Goal: Task Accomplishment & Management: Manage account settings

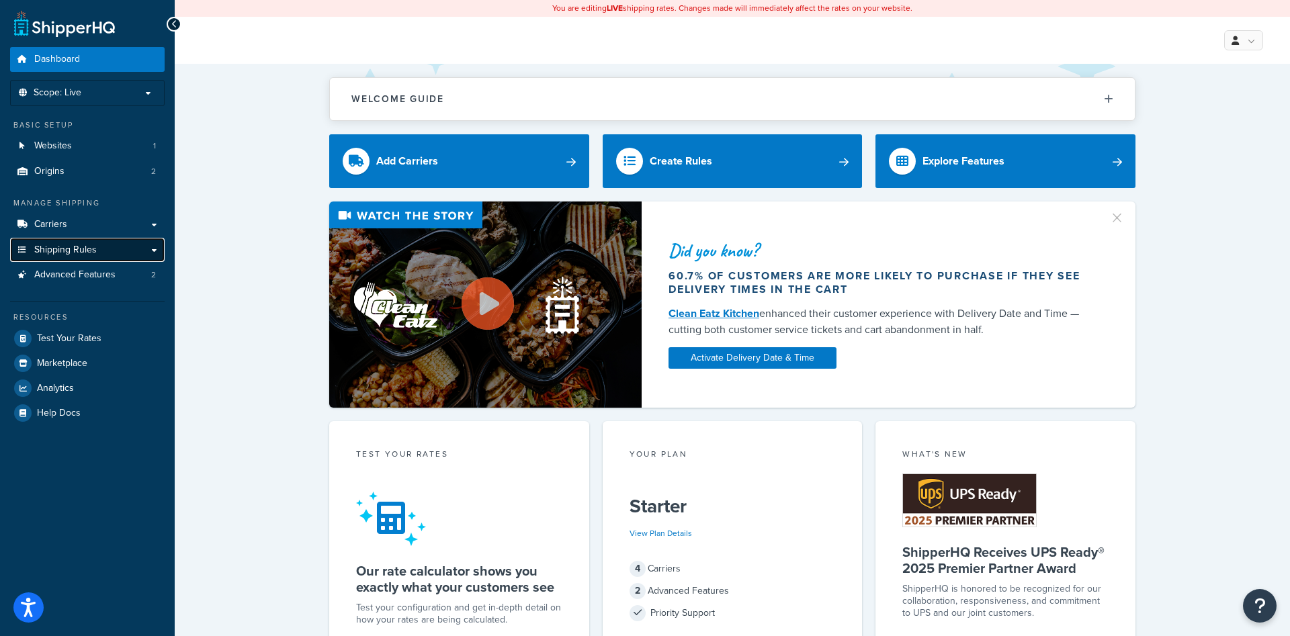
click at [157, 248] on link "Shipping Rules" at bounding box center [87, 250] width 155 height 25
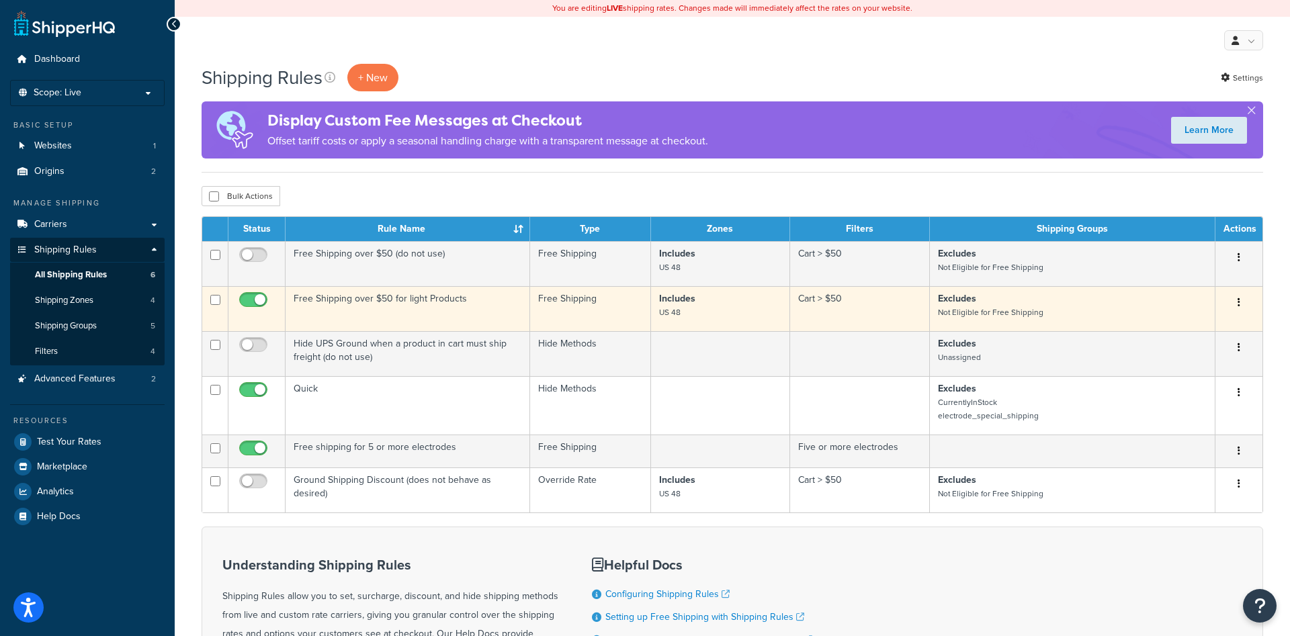
click at [337, 298] on td "Free Shipping over $50 for light Products" at bounding box center [408, 308] width 245 height 45
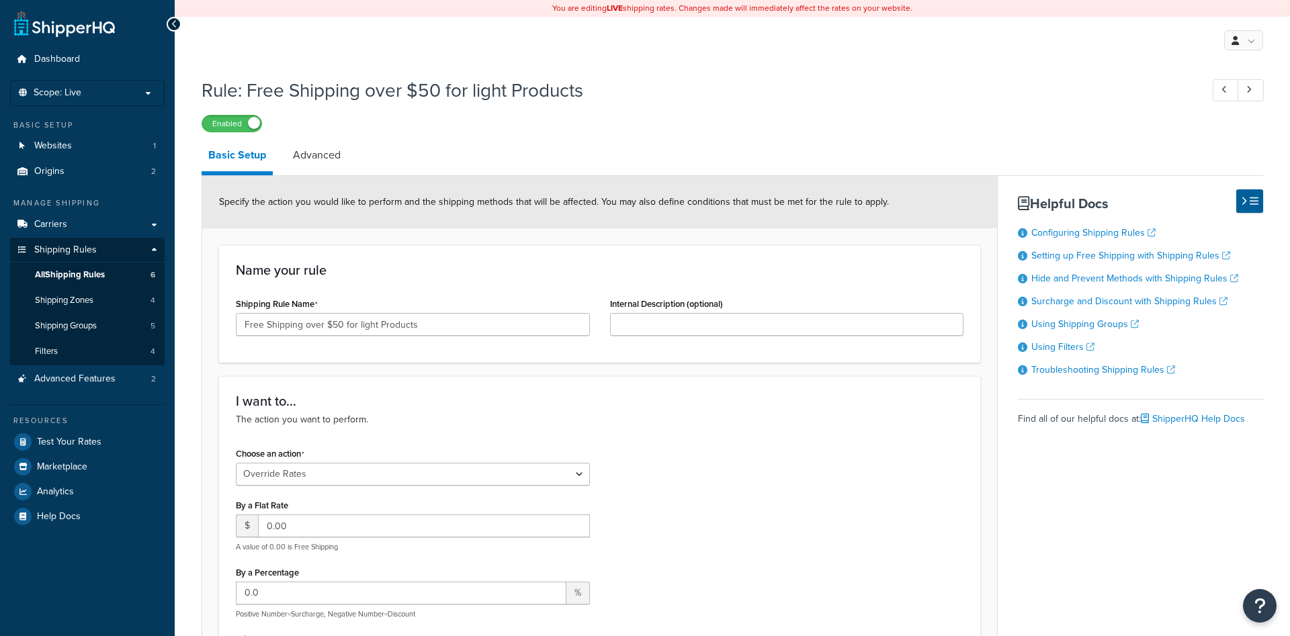
select select "OVERRIDE"
select select "SHIPPING_GROUP"
click at [320, 155] on link "Advanced" at bounding box center [316, 155] width 61 height 32
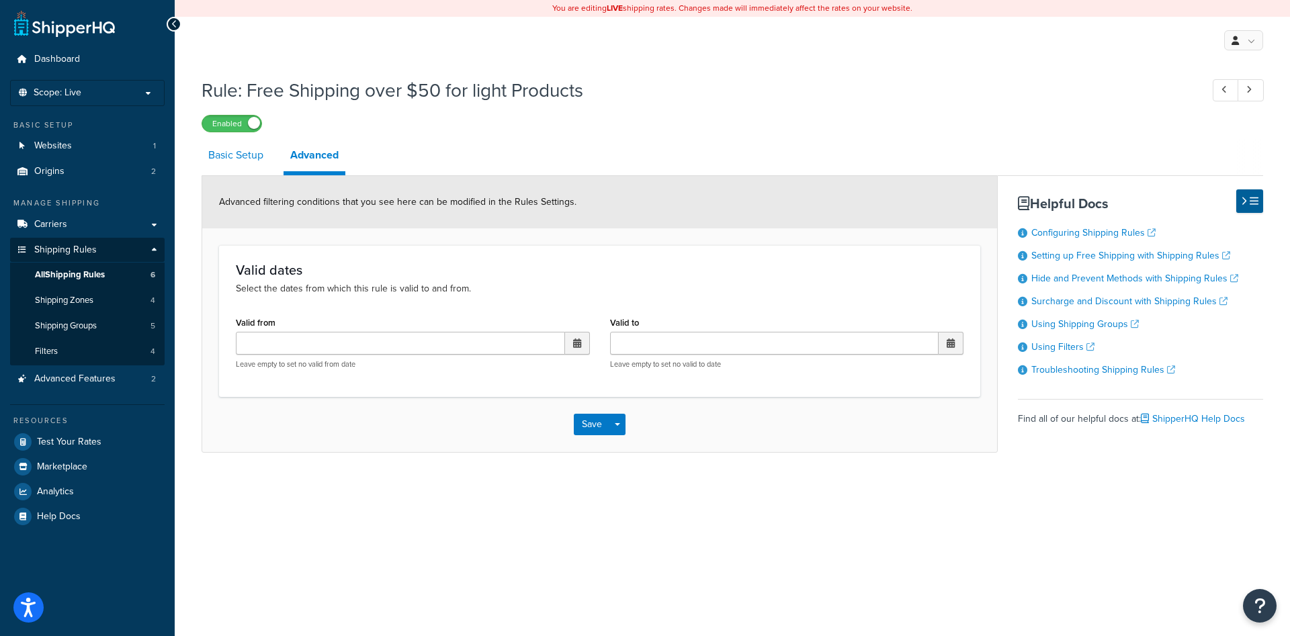
click at [238, 161] on link "Basic Setup" at bounding box center [236, 155] width 69 height 32
select select "OVERRIDE"
select select "SHIPPING_GROUP"
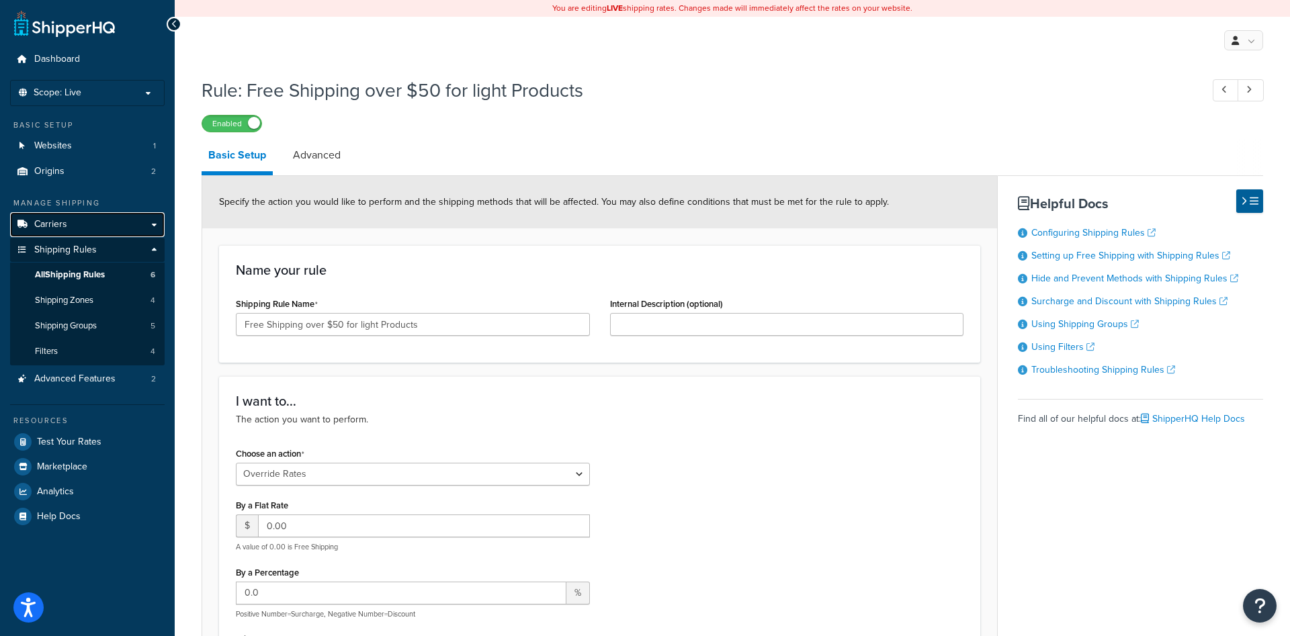
click at [155, 222] on link "Carriers" at bounding box center [87, 224] width 155 height 25
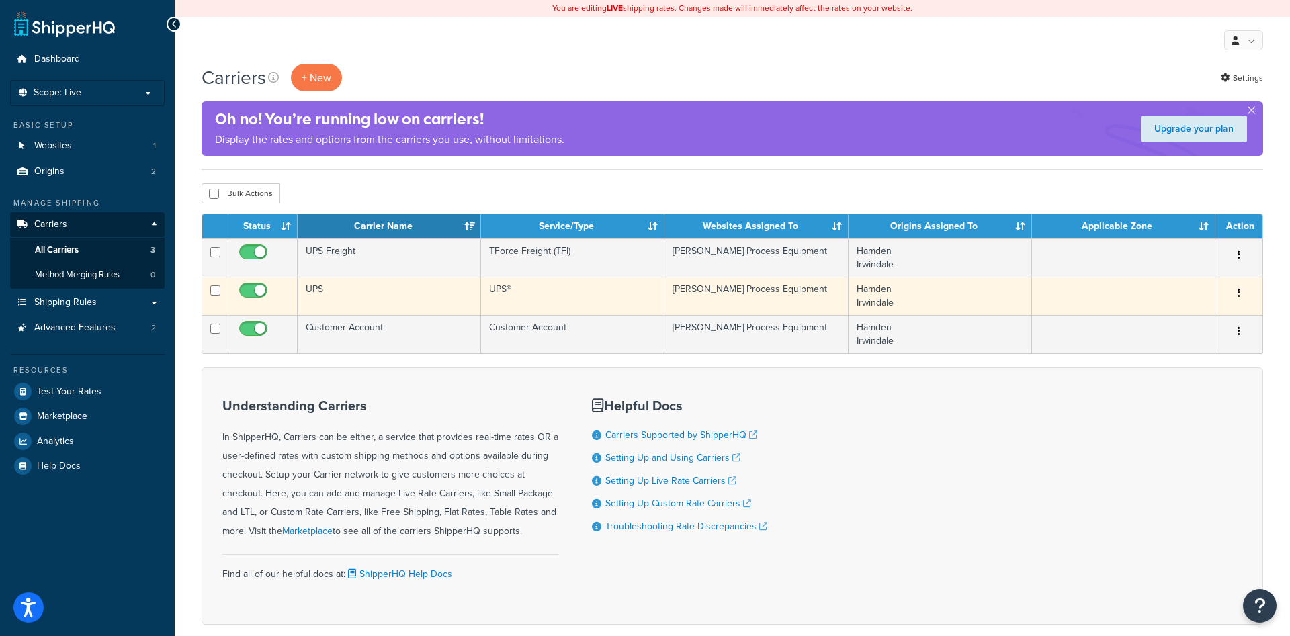
click at [314, 289] on td "UPS" at bounding box center [389, 296] width 183 height 38
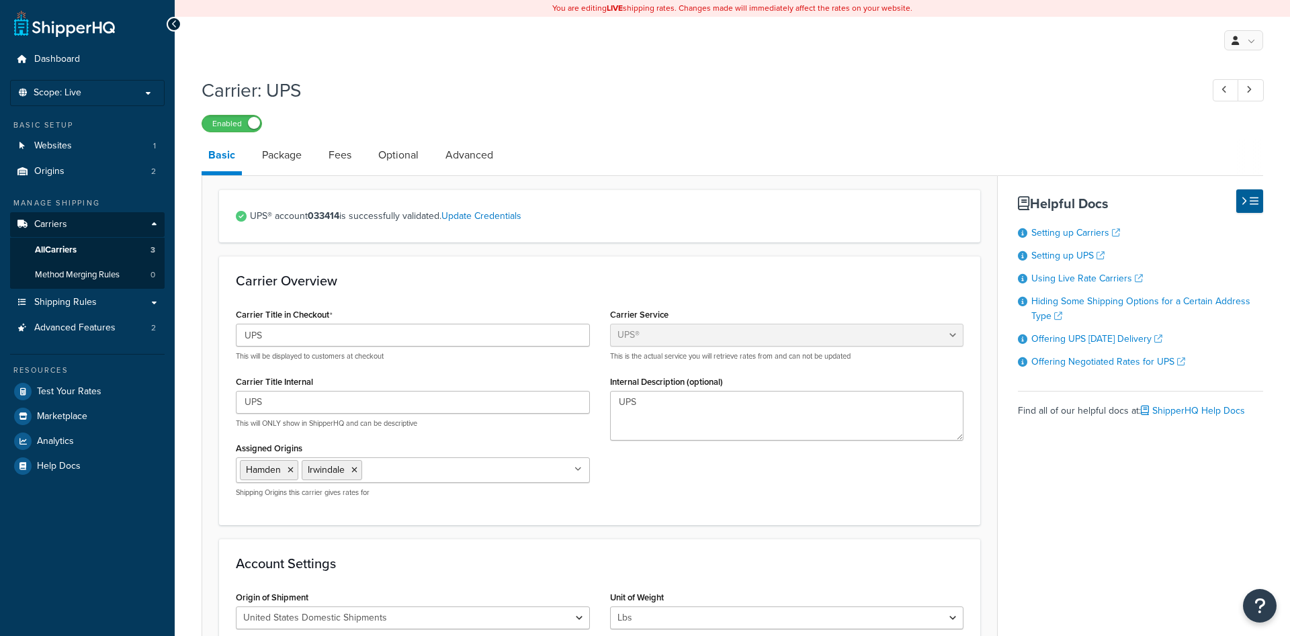
select select "ups"
select select "04"
click at [281, 157] on link "Package" at bounding box center [281, 155] width 53 height 32
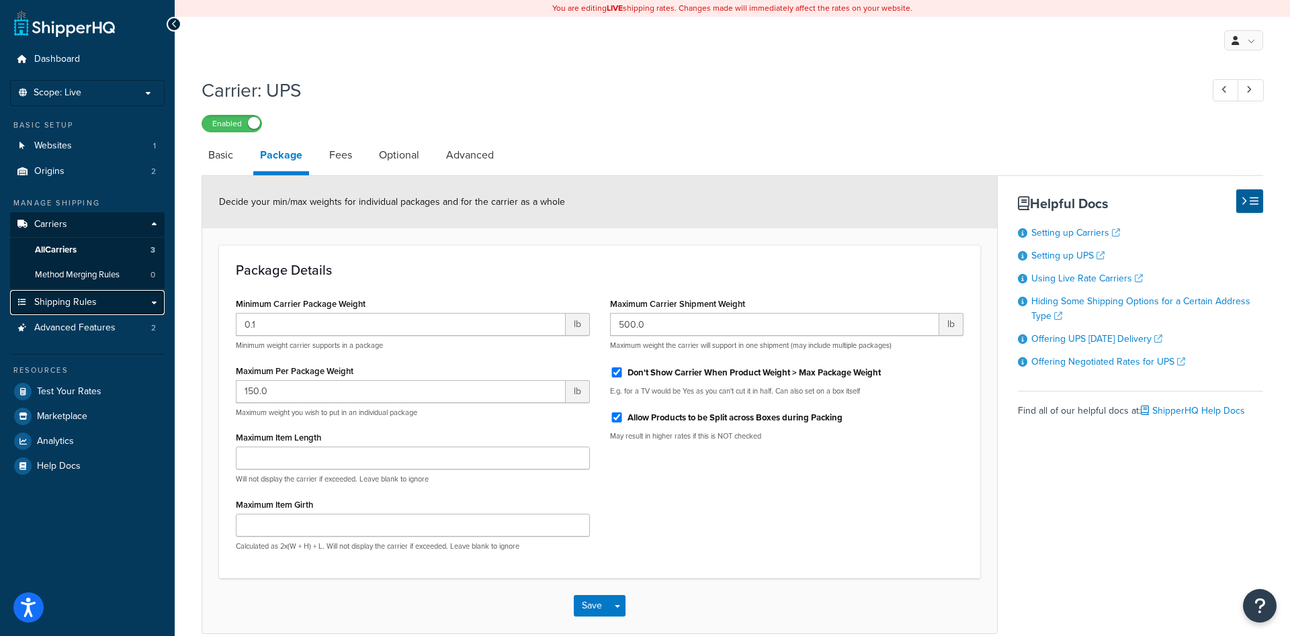
click at [155, 301] on link "Shipping Rules" at bounding box center [87, 302] width 155 height 25
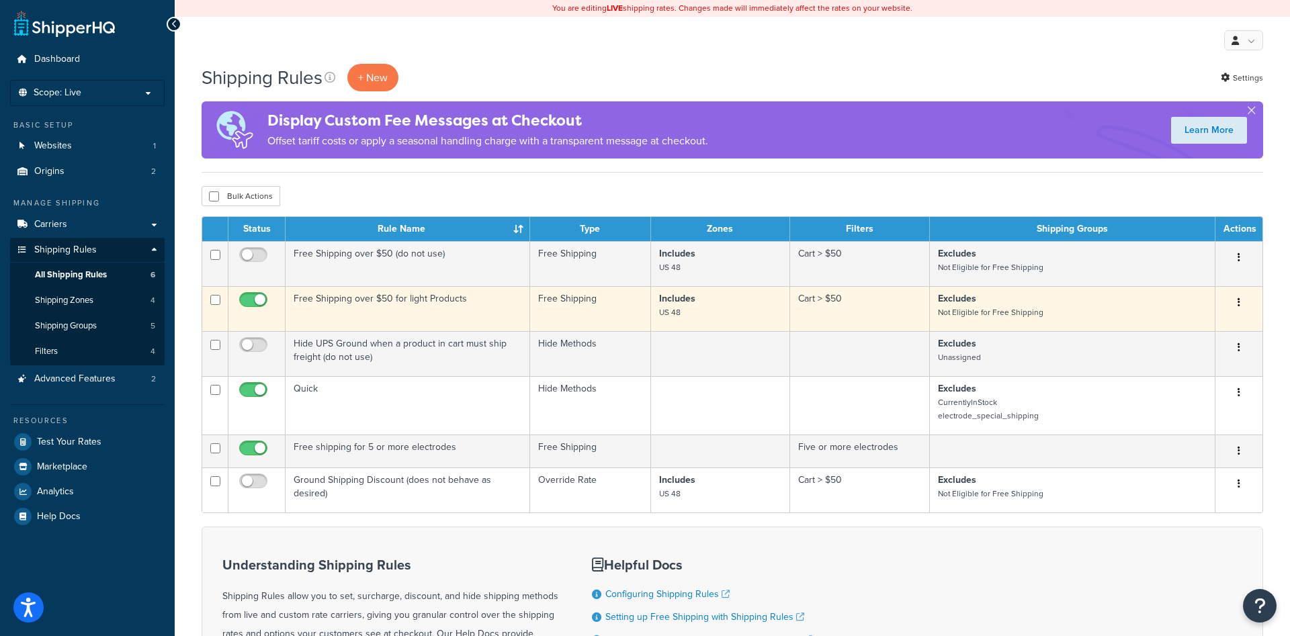
click at [331, 306] on td "Free Shipping over $50 for light Products" at bounding box center [408, 308] width 245 height 45
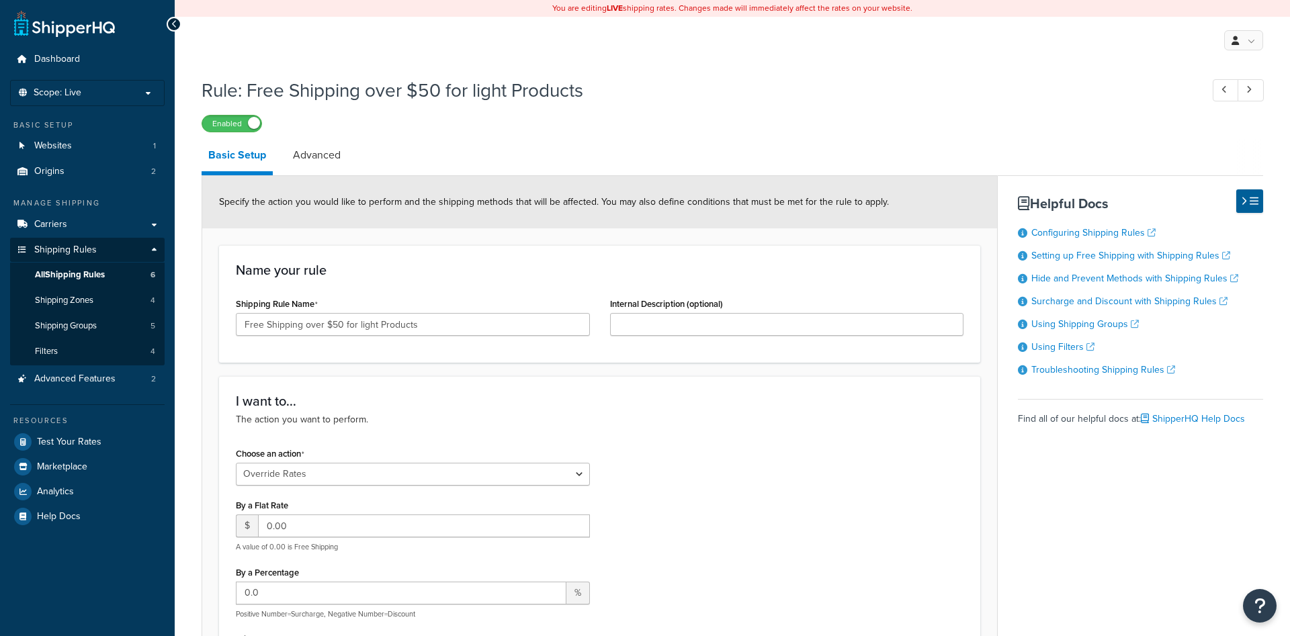
select select "OVERRIDE"
select select "SHIPPING_GROUP"
click at [93, 273] on span "All Shipping Rules" at bounding box center [70, 274] width 70 height 11
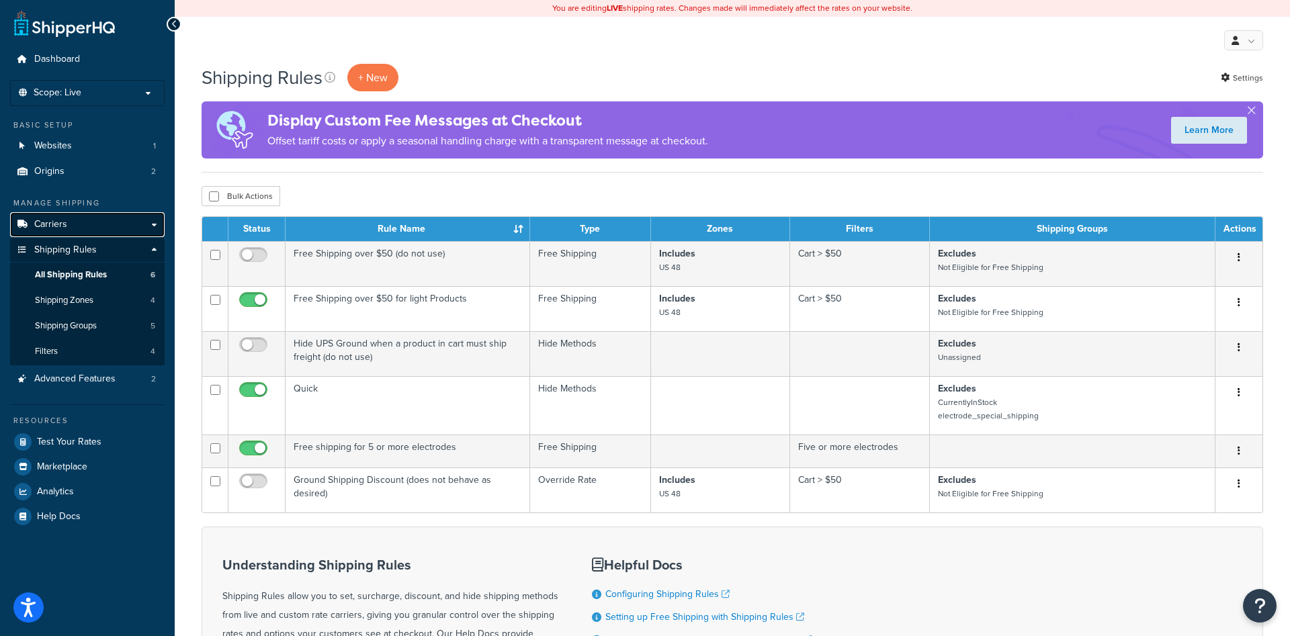
click at [154, 226] on link "Carriers" at bounding box center [87, 224] width 155 height 25
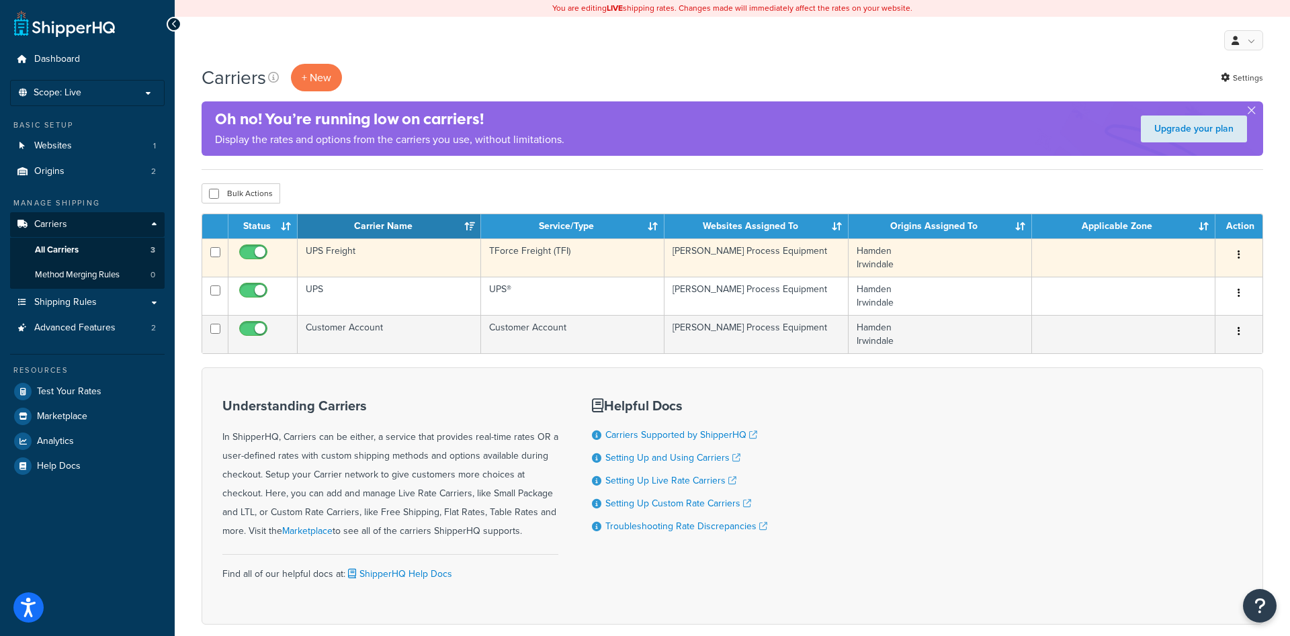
click at [341, 251] on td "UPS Freight" at bounding box center [389, 258] width 183 height 38
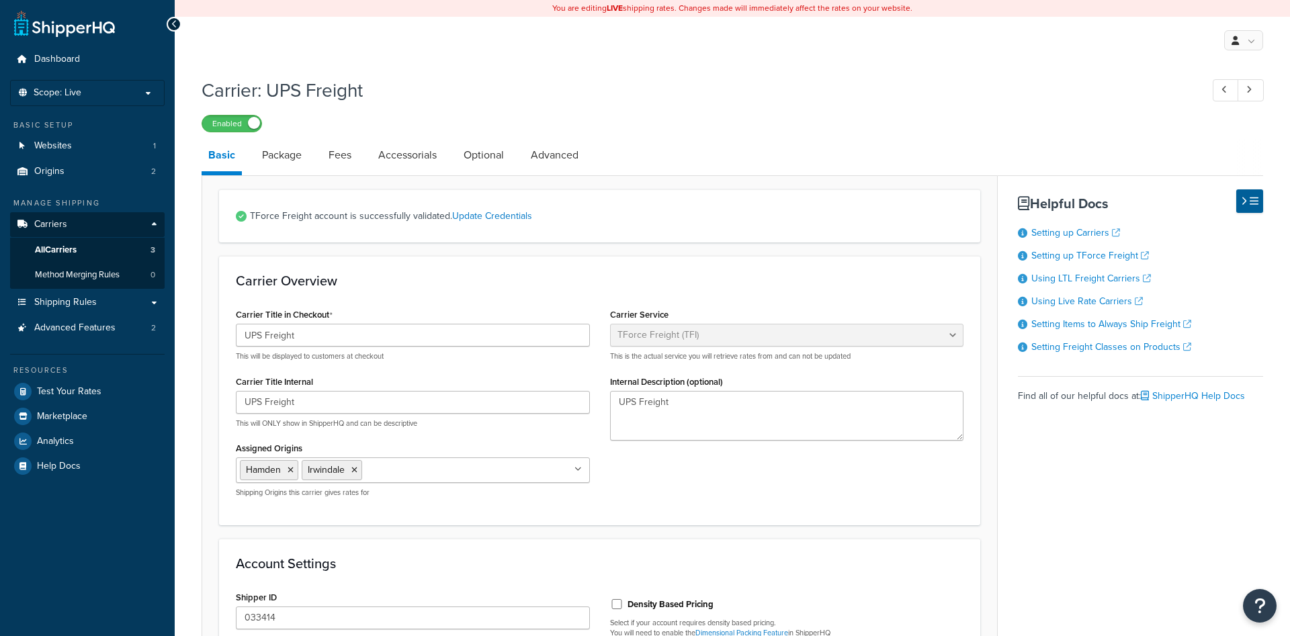
select select "upsFreight"
click at [285, 156] on link "Package" at bounding box center [281, 155] width 53 height 32
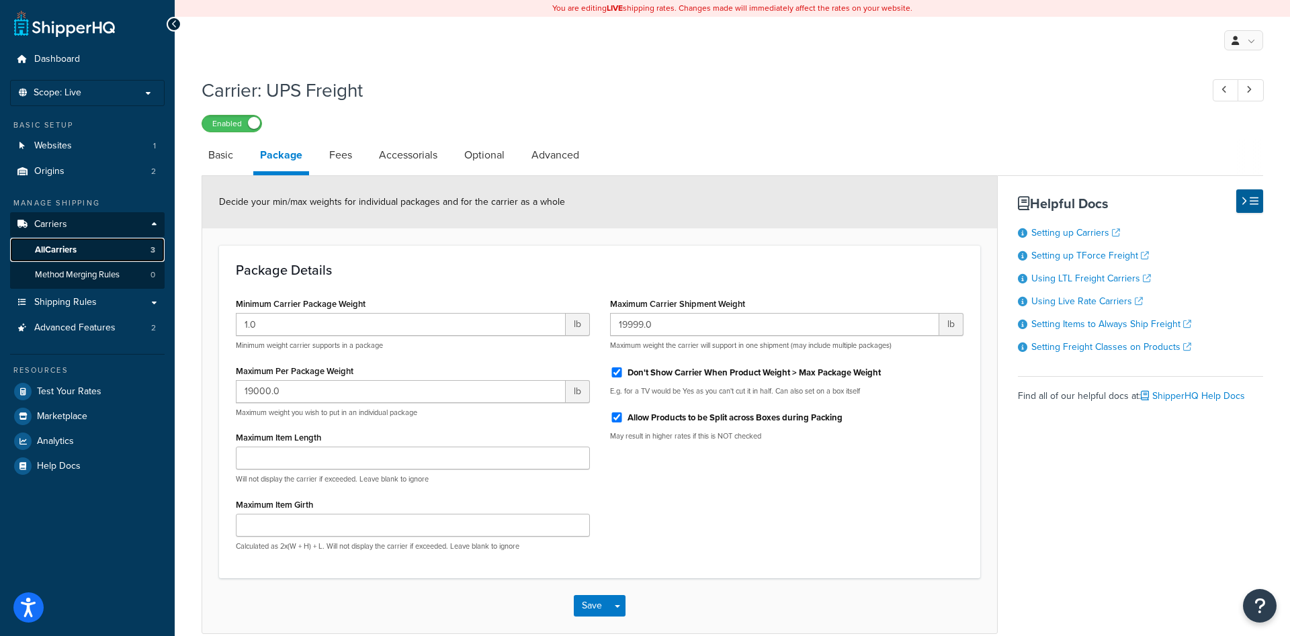
click at [75, 249] on span "All Carriers" at bounding box center [56, 250] width 42 height 11
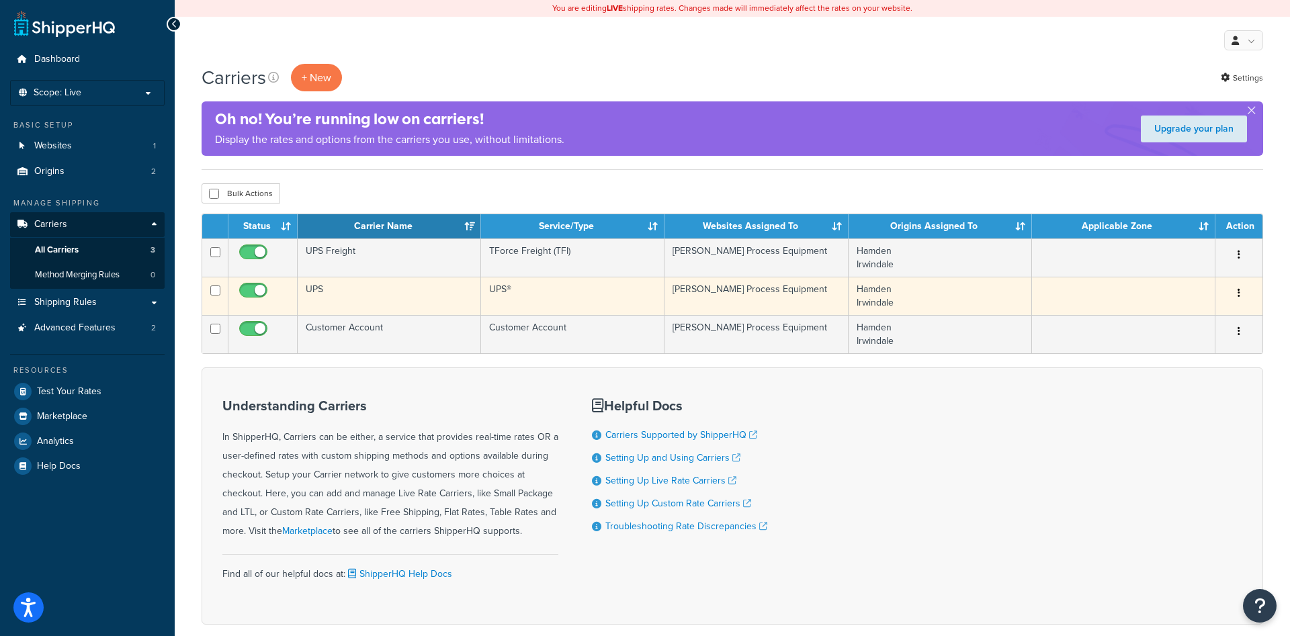
click at [315, 286] on td "UPS" at bounding box center [389, 296] width 183 height 38
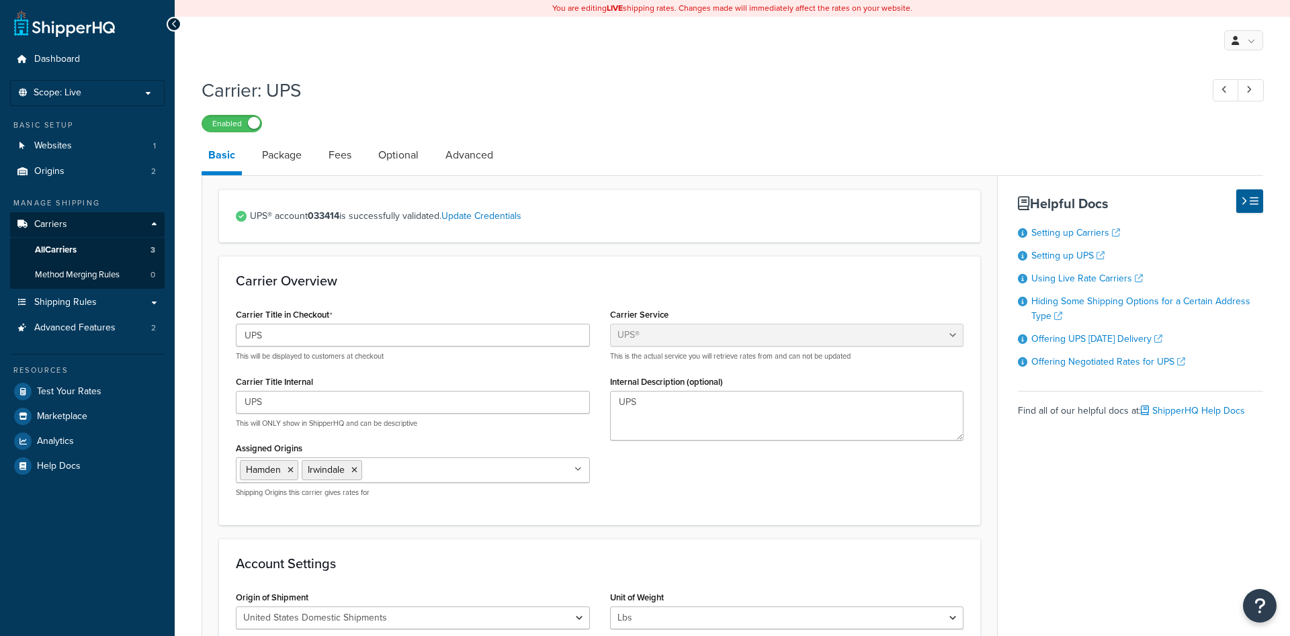
select select "ups"
select select "04"
click at [277, 152] on link "Package" at bounding box center [281, 155] width 53 height 32
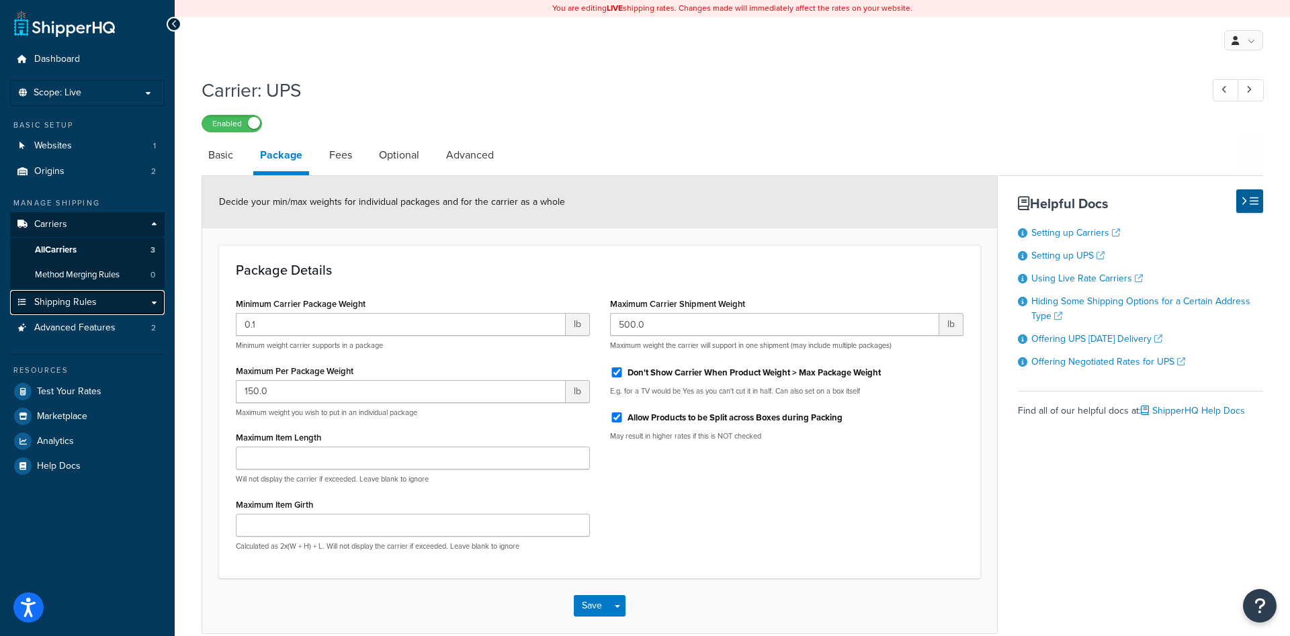
click at [155, 302] on link "Shipping Rules" at bounding box center [87, 302] width 155 height 25
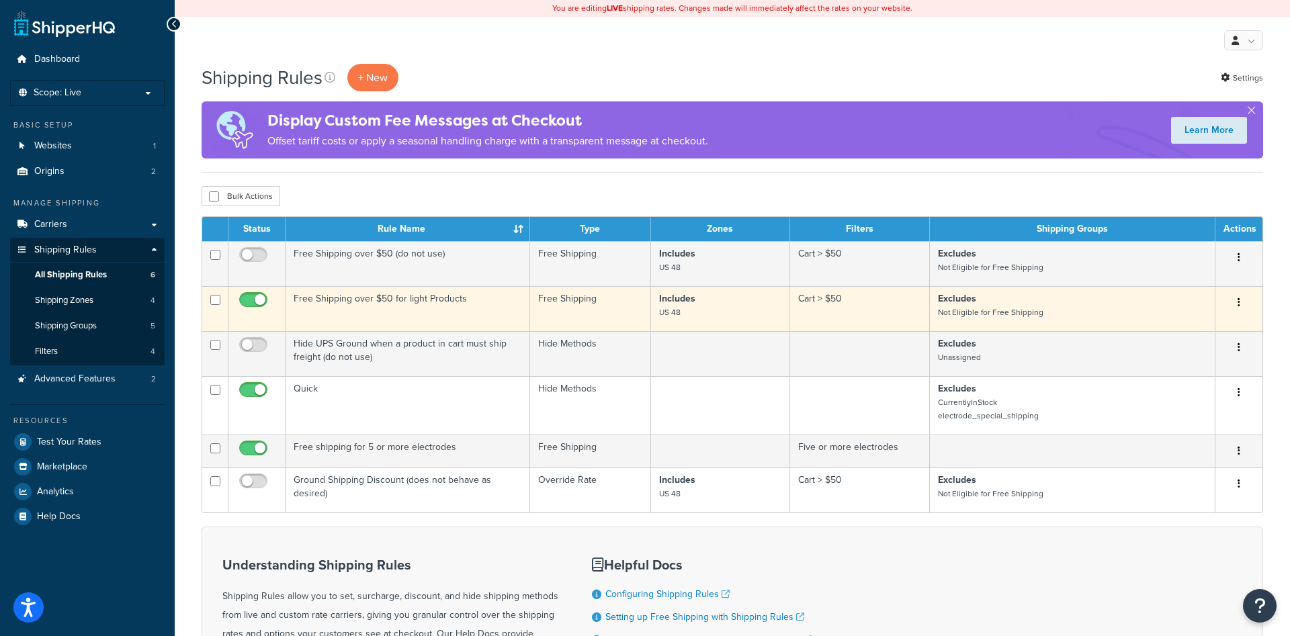
click at [419, 298] on td "Free Shipping over $50 for light Products" at bounding box center [408, 308] width 245 height 45
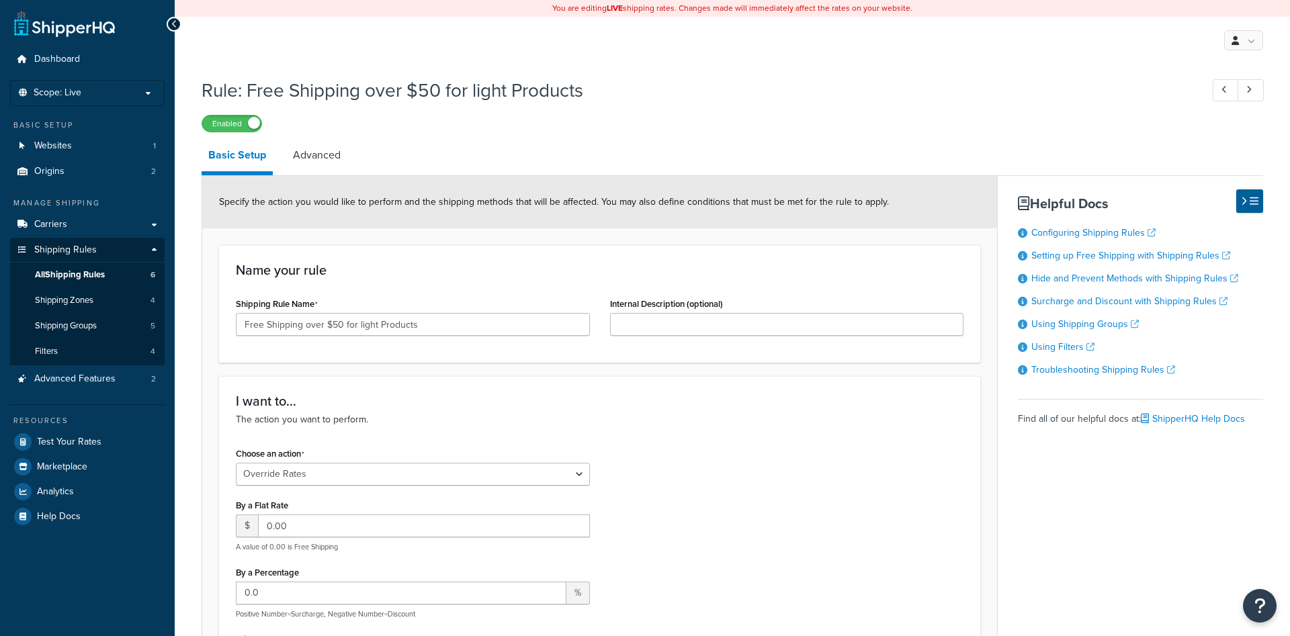
select select "OVERRIDE"
select select "SHIPPING_GROUP"
click at [155, 224] on link "Carriers" at bounding box center [87, 224] width 155 height 25
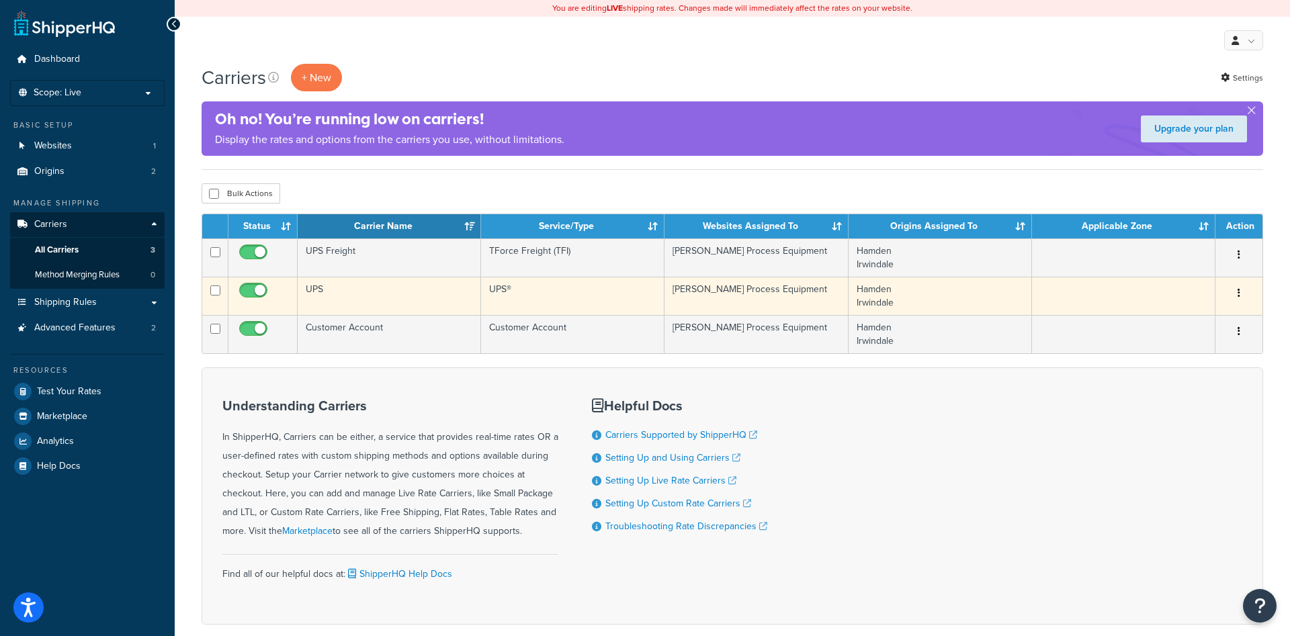
click at [314, 290] on td "UPS" at bounding box center [389, 296] width 183 height 38
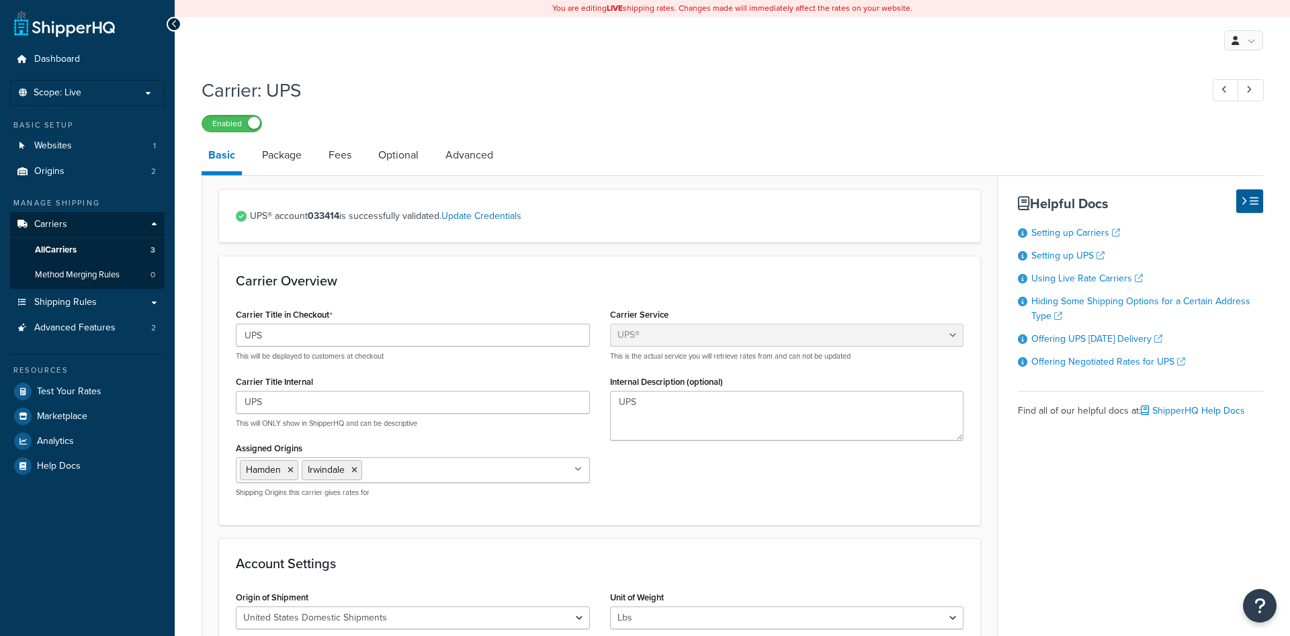
select select "ups"
select select "04"
click at [279, 155] on link "Package" at bounding box center [281, 155] width 53 height 32
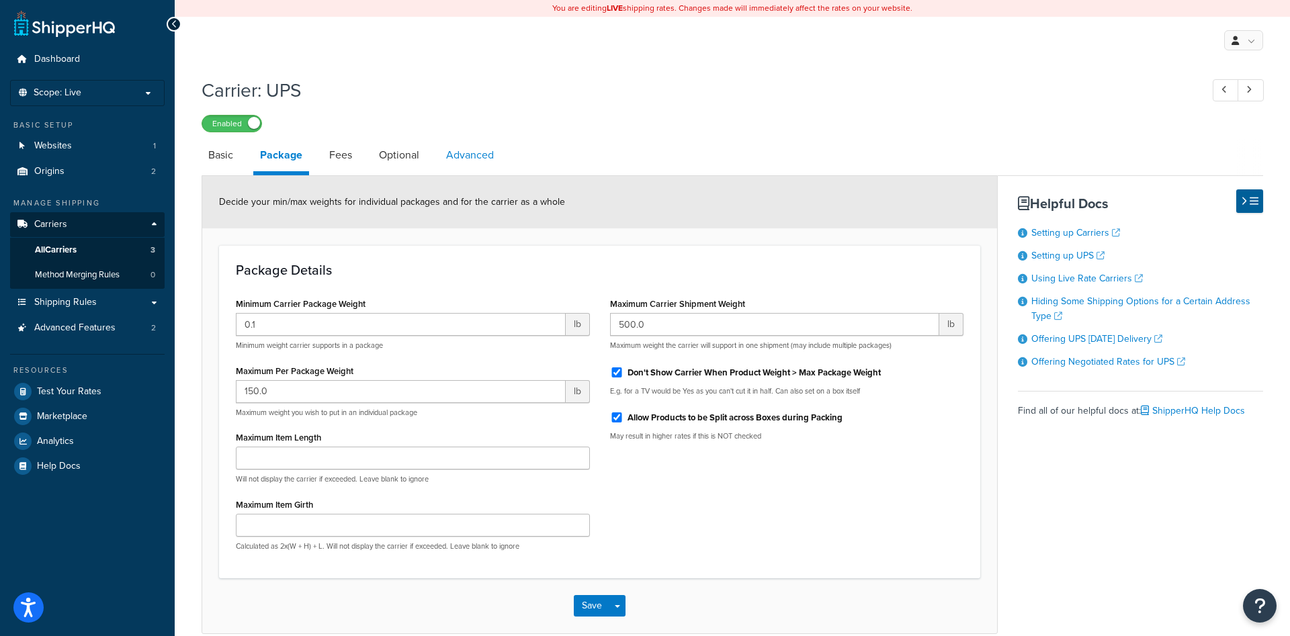
click at [482, 156] on link "Advanced" at bounding box center [469, 155] width 61 height 32
select select "false"
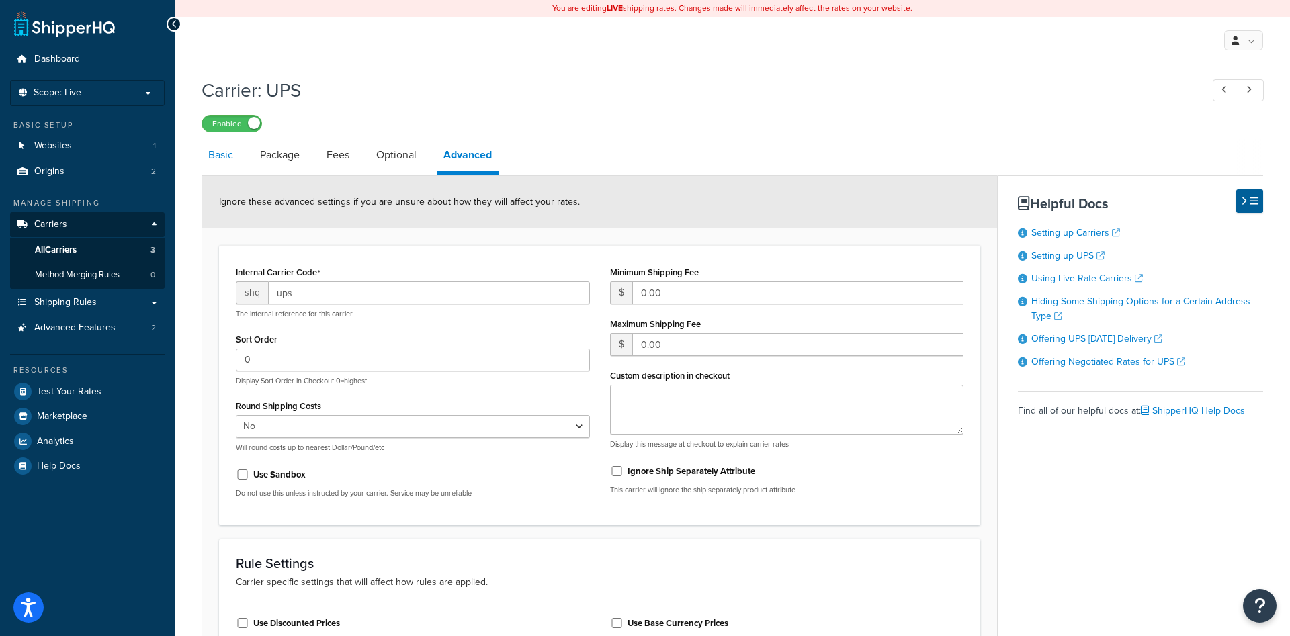
click at [216, 156] on link "Basic" at bounding box center [221, 155] width 38 height 32
select select "ups"
select select "04"
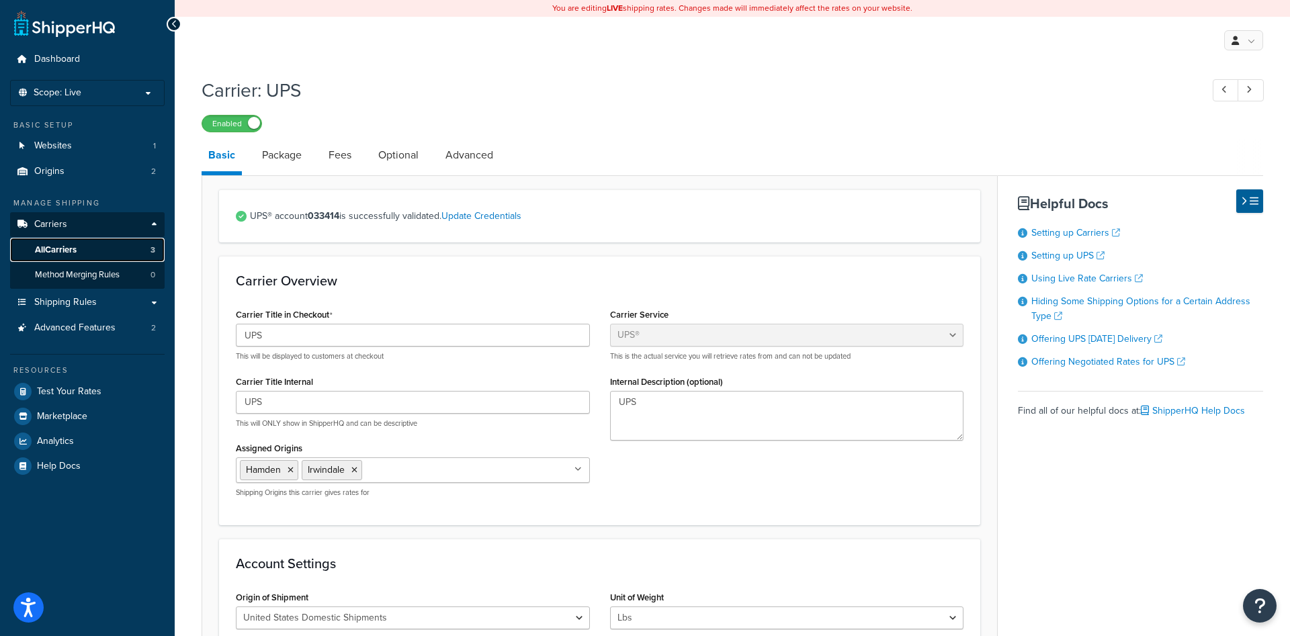
click at [59, 251] on span "All Carriers" at bounding box center [56, 250] width 42 height 11
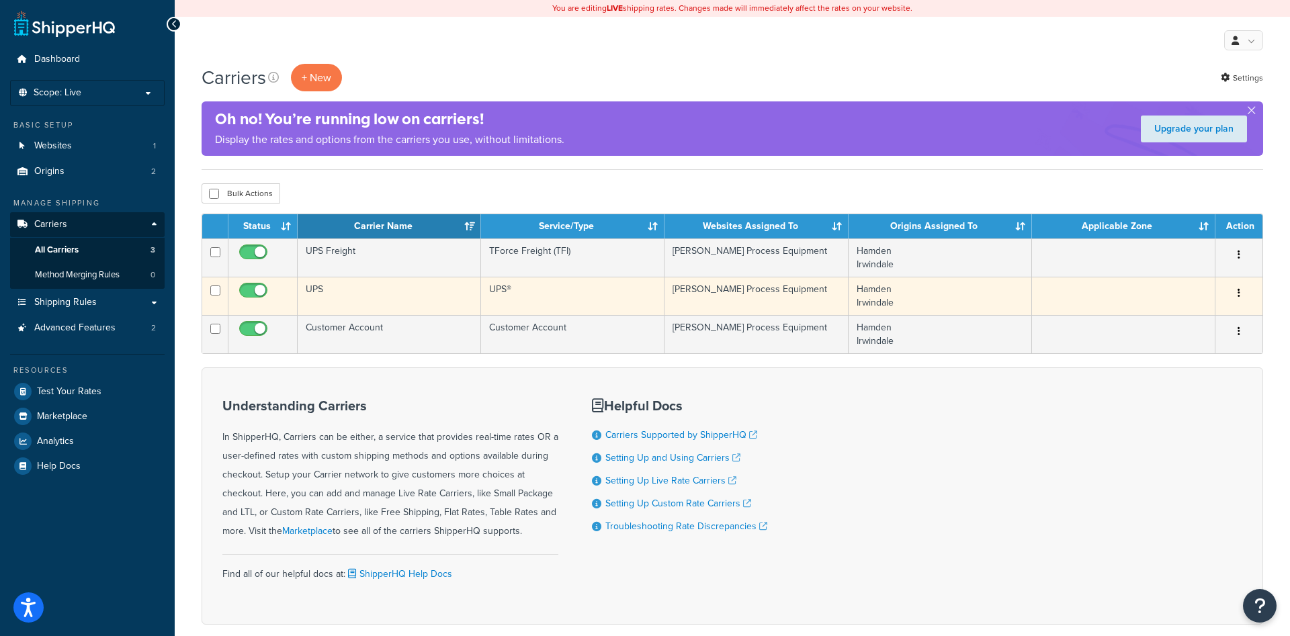
click at [316, 287] on td "UPS" at bounding box center [389, 296] width 183 height 38
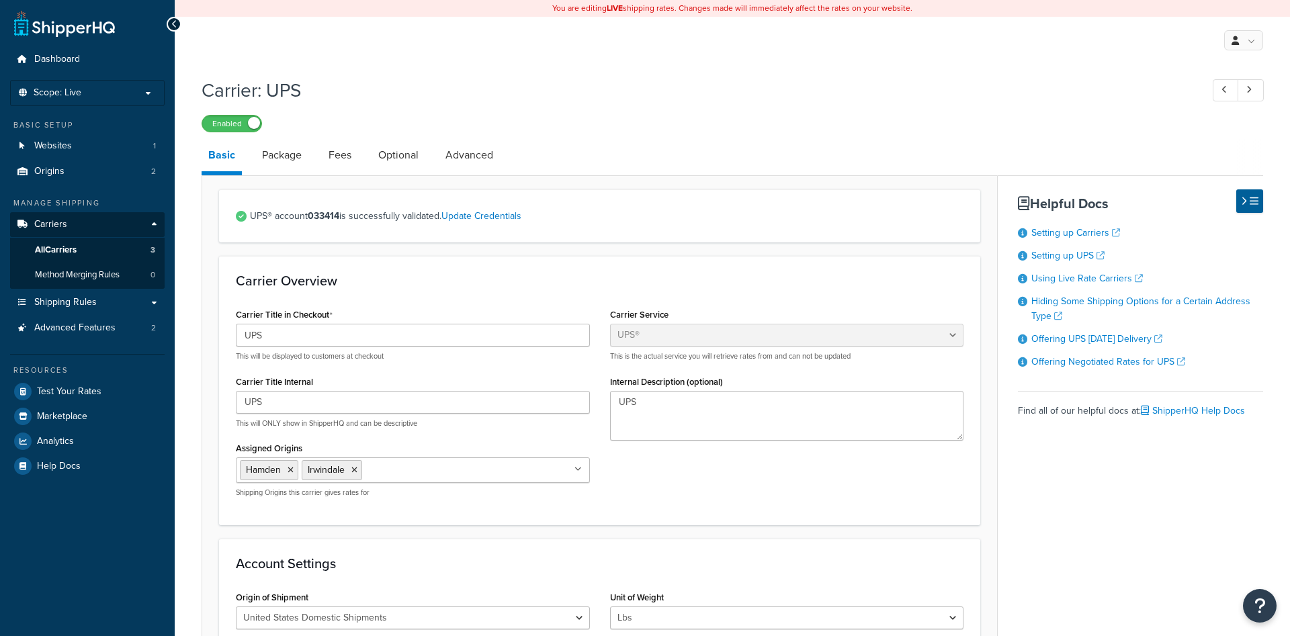
select select "ups"
select select "04"
click at [281, 157] on link "Package" at bounding box center [281, 155] width 53 height 32
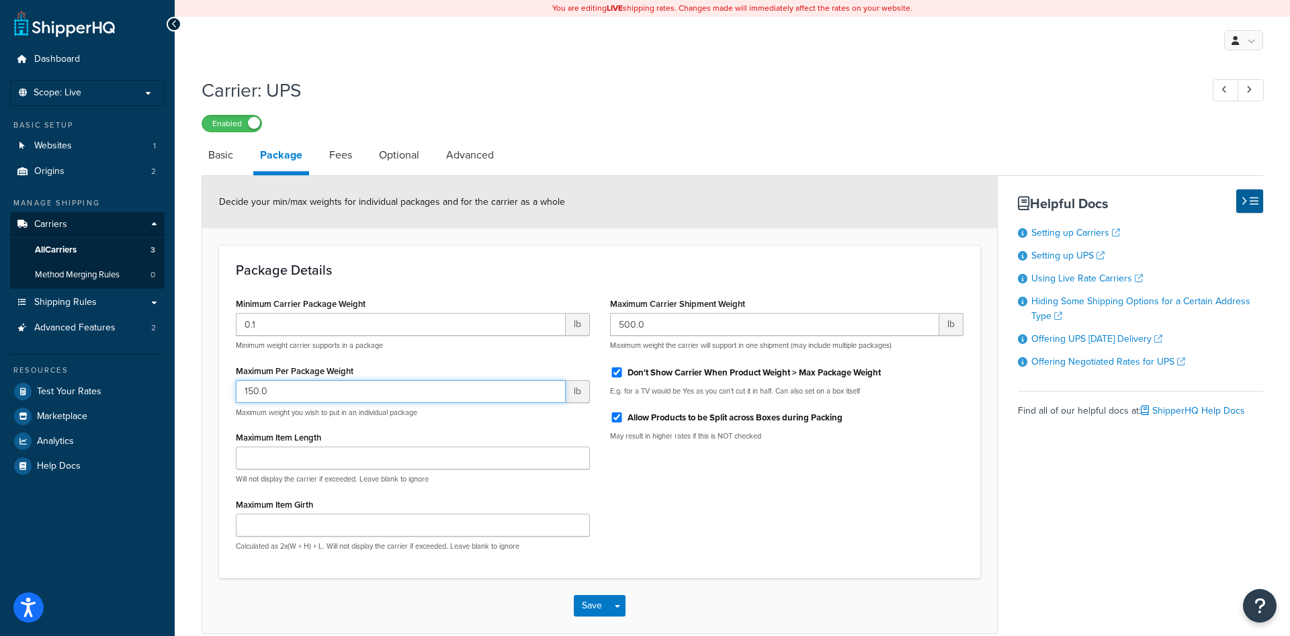
click at [253, 390] on input "150.0" at bounding box center [401, 391] width 330 height 23
type input "100.0"
click at [589, 601] on button "Save" at bounding box center [592, 606] width 36 height 22
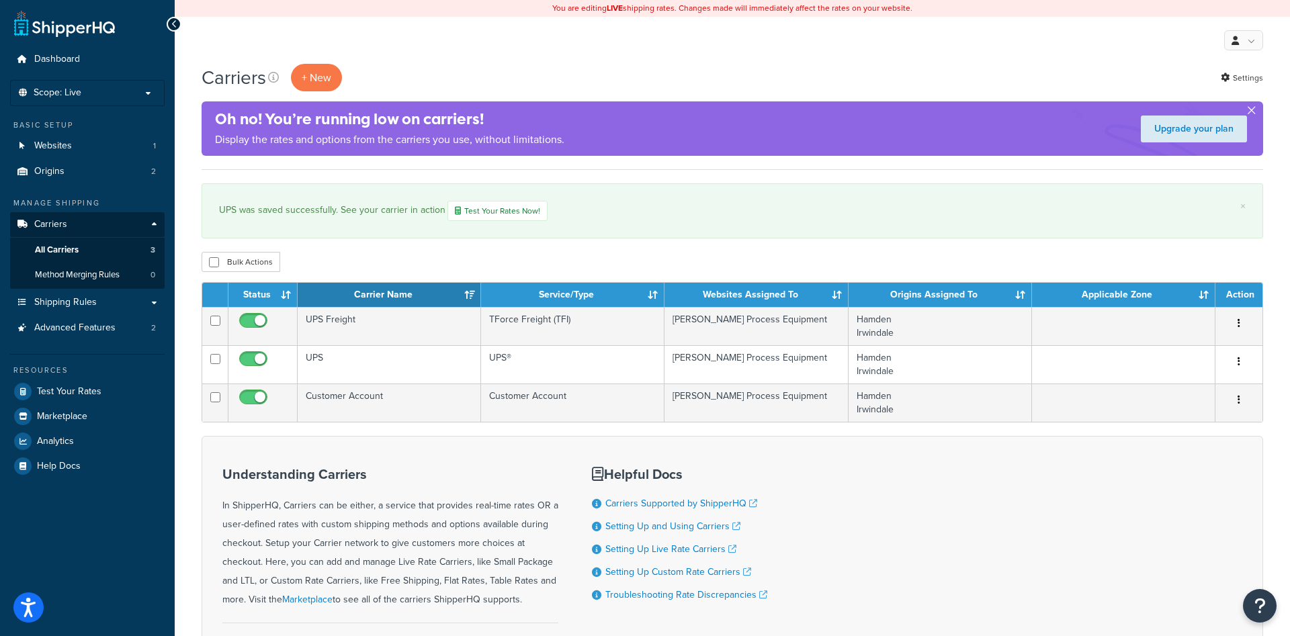
click at [1252, 112] on button "button" at bounding box center [1251, 113] width 3 height 3
